Goal: Information Seeking & Learning: Understand process/instructions

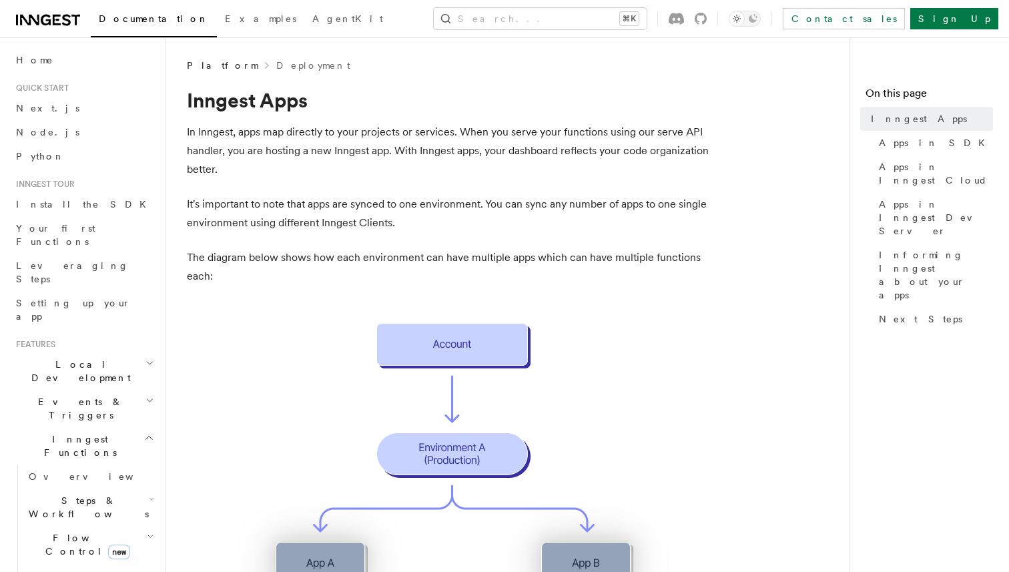
click at [542, 131] on p "In Inngest, apps map directly to your projects or services. When you serve your…" at bounding box center [454, 151] width 534 height 56
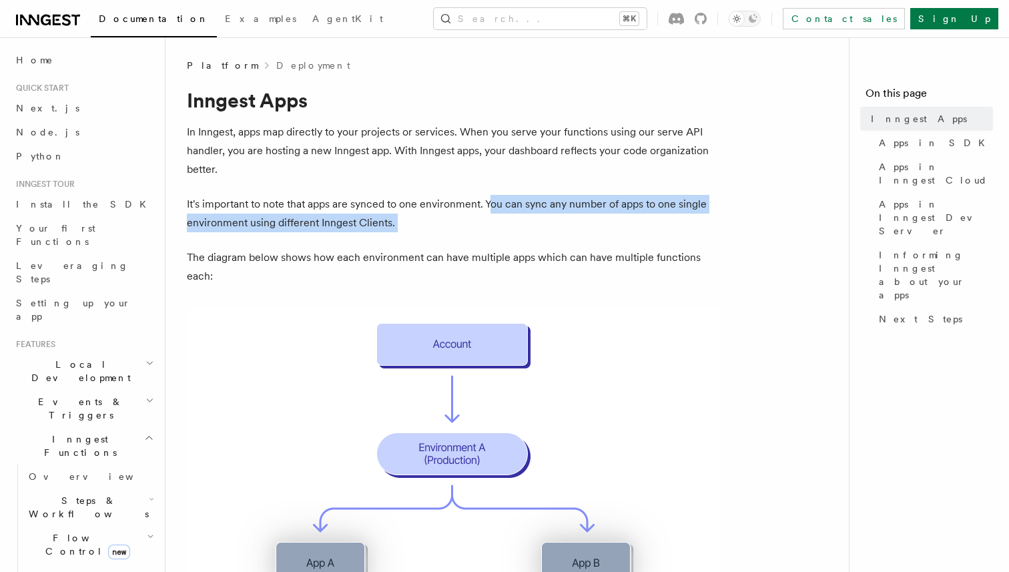
drag, startPoint x: 493, startPoint y: 204, endPoint x: 400, endPoint y: 238, distance: 99.4
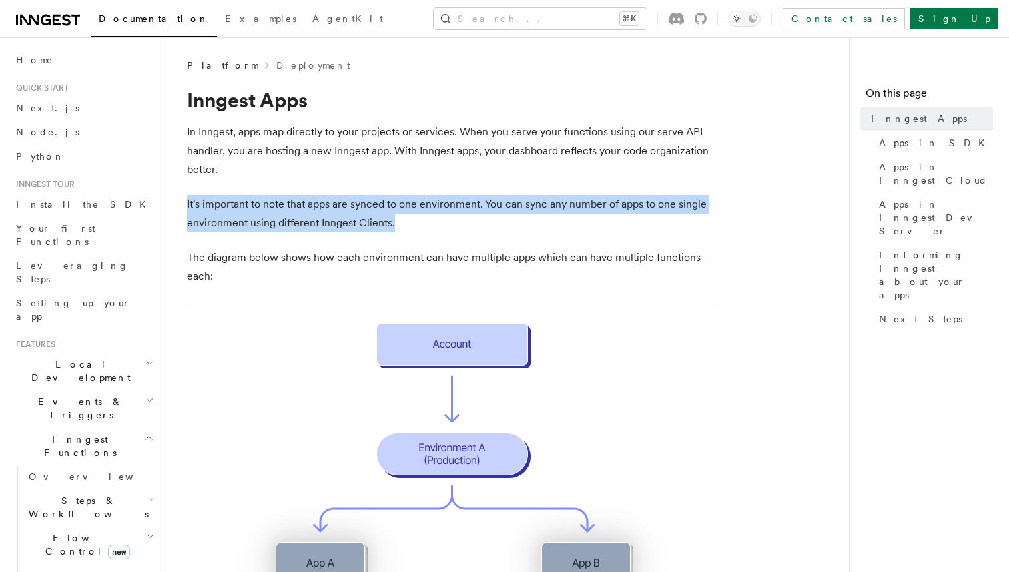
drag, startPoint x: 392, startPoint y: 225, endPoint x: 185, endPoint y: 190, distance: 209.8
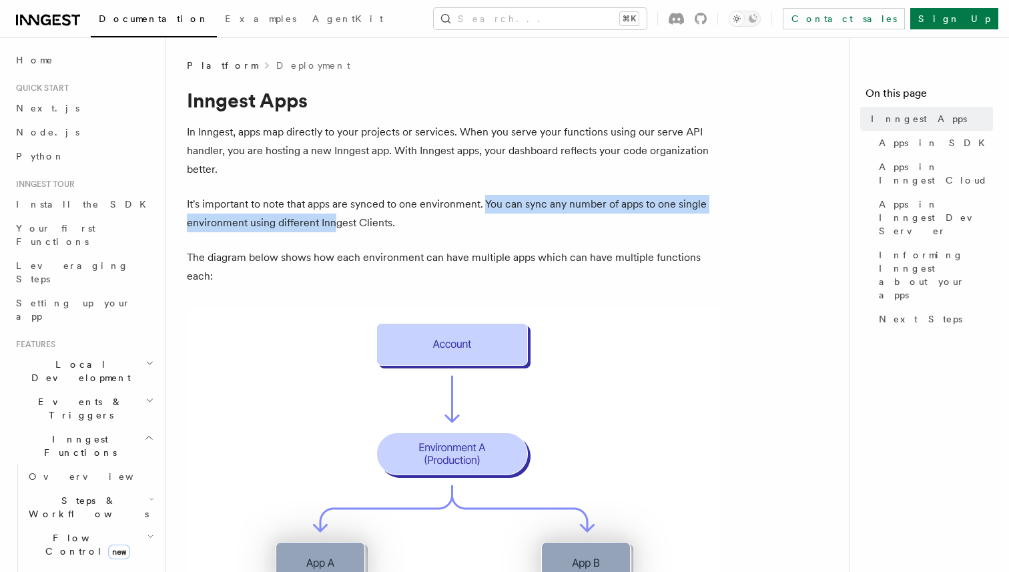
drag, startPoint x: 485, startPoint y: 207, endPoint x: 337, endPoint y: 218, distance: 148.5
click at [337, 218] on p "It's important to note that apps are synced to one environment. You can sync an…" at bounding box center [454, 213] width 534 height 37
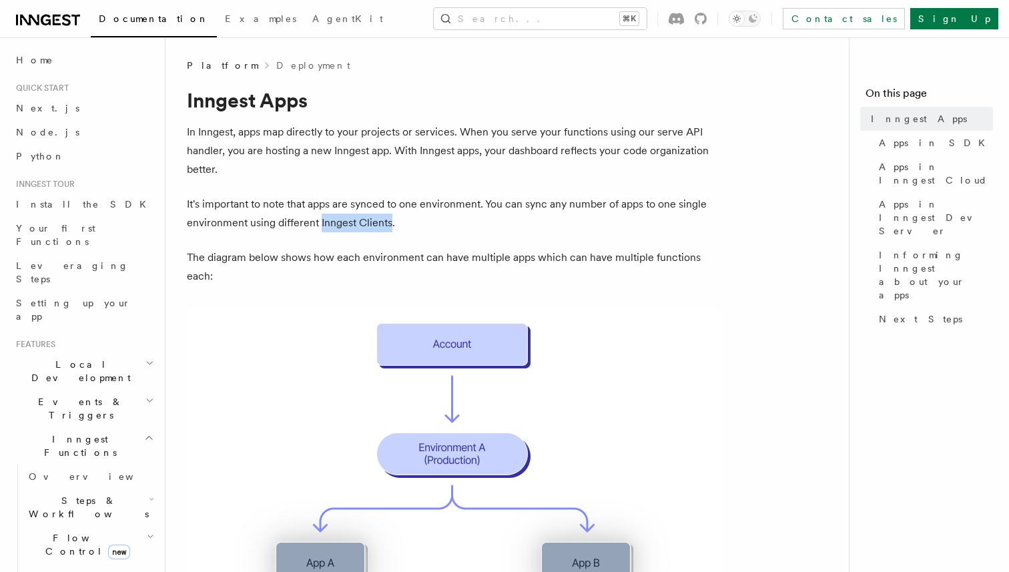
drag, startPoint x: 390, startPoint y: 222, endPoint x: 320, endPoint y: 220, distance: 70.1
click at [320, 220] on p "It's important to note that apps are synced to one environment. You can sync an…" at bounding box center [454, 213] width 534 height 37
copy p "Inngest Clients"
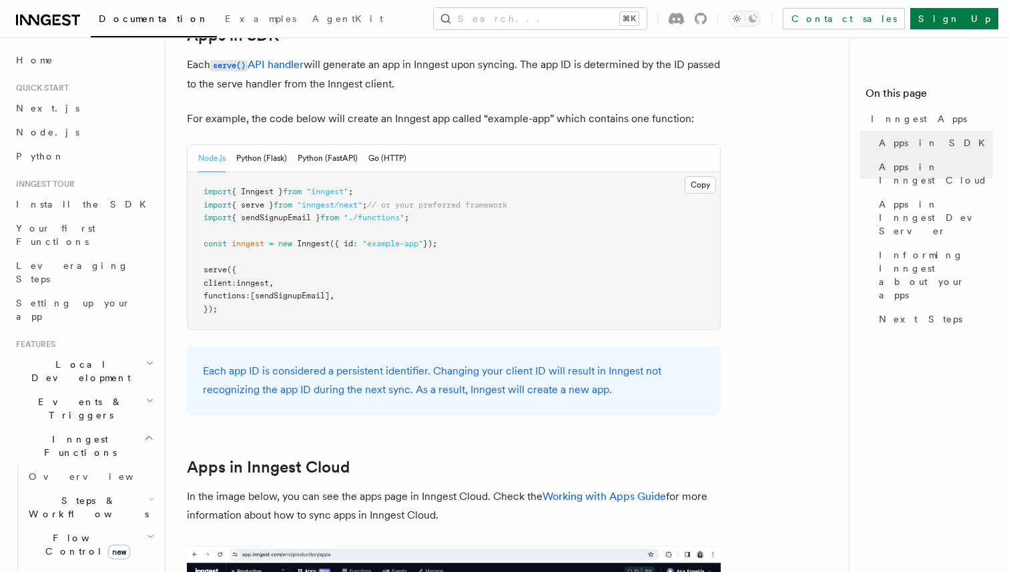
scroll to position [710, 0]
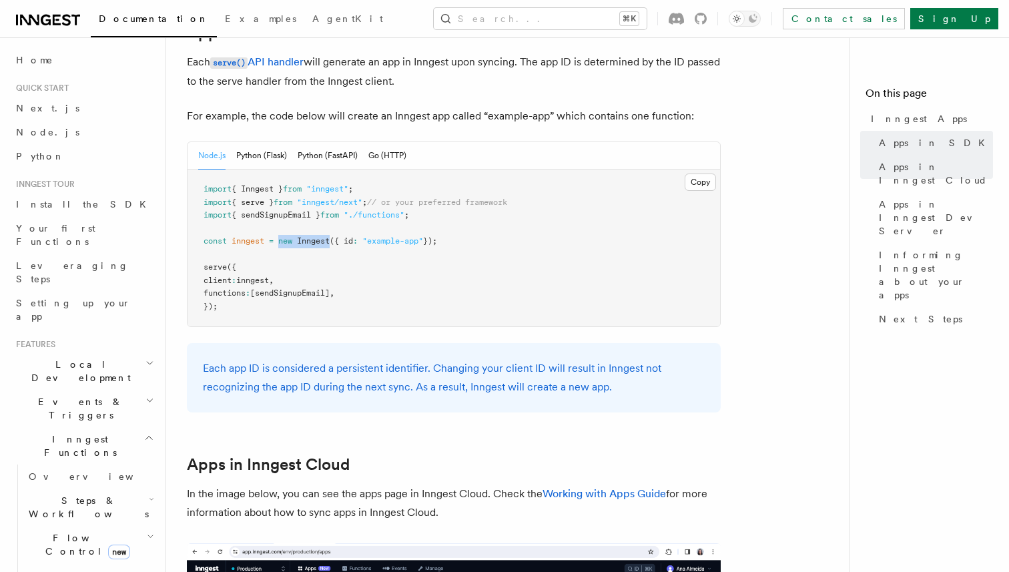
drag, startPoint x: 281, startPoint y: 243, endPoint x: 334, endPoint y: 242, distance: 53.4
click at [334, 242] on span "const inngest = new Inngest ({ id : "example-app" });" at bounding box center [319, 240] width 233 height 9
copy span "new Inngest"
